Goal: Navigation & Orientation: Find specific page/section

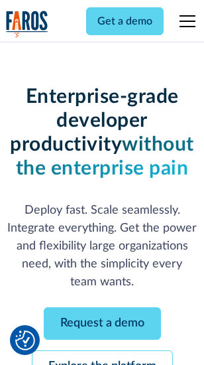
scroll to position [141, 0]
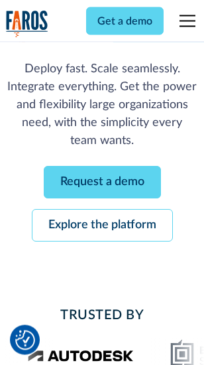
click at [102, 183] on link "Request a demo" at bounding box center [102, 183] width 117 height 33
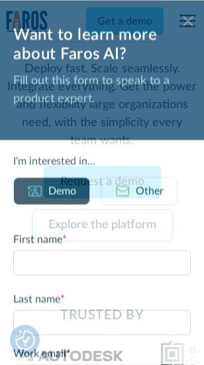
scroll to position [0, 0]
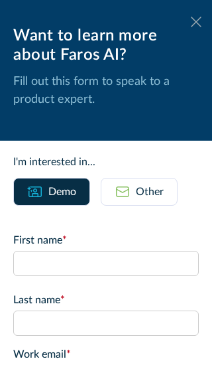
click at [191, 22] on icon at bounding box center [196, 22] width 11 height 10
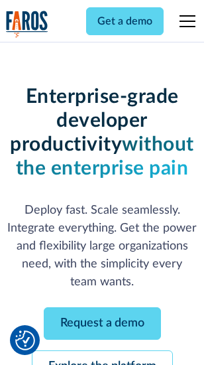
scroll to position [184, 0]
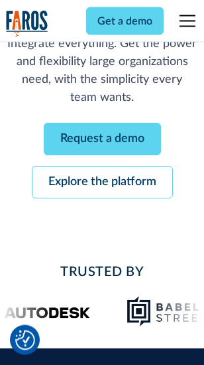
click at [102, 183] on link "Explore the platform" at bounding box center [102, 183] width 141 height 33
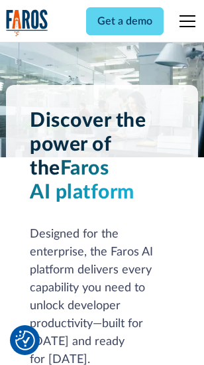
scroll to position [10111, 0]
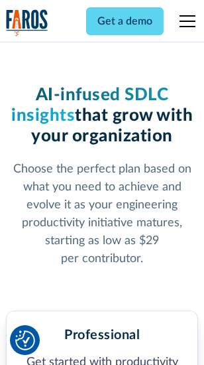
scroll to position [2104, 0]
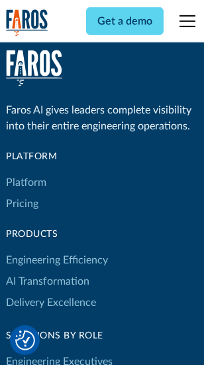
click at [26, 183] on link "Platform" at bounding box center [26, 182] width 40 height 21
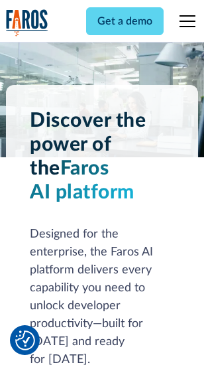
scroll to position [10537, 0]
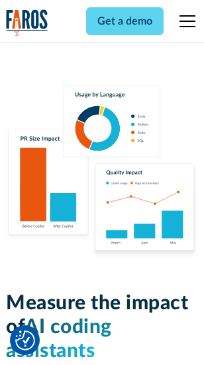
scroll to position [8286, 0]
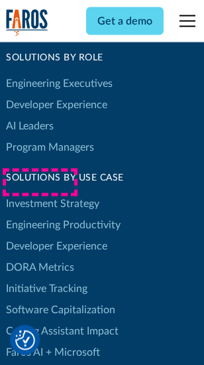
click at [40, 257] on link "DORA Metrics" at bounding box center [40, 267] width 68 height 21
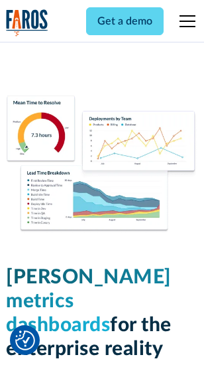
scroll to position [5876, 0]
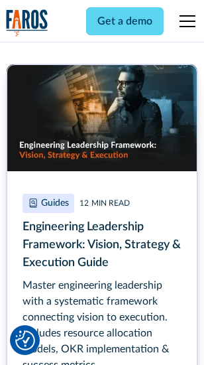
scroll to position [6077, 0]
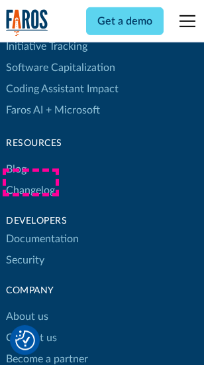
click at [31, 183] on link "Changelog" at bounding box center [30, 190] width 49 height 21
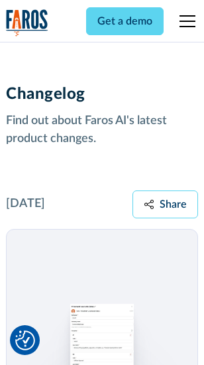
scroll to position [16276, 0]
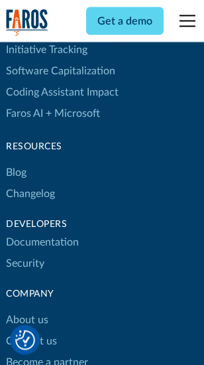
click at [27, 310] on link "About us" at bounding box center [27, 320] width 42 height 21
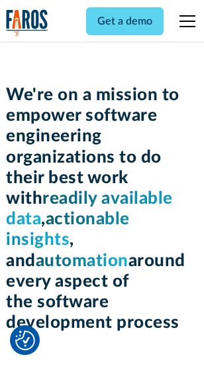
scroll to position [4590, 0]
